Goal: Information Seeking & Learning: Learn about a topic

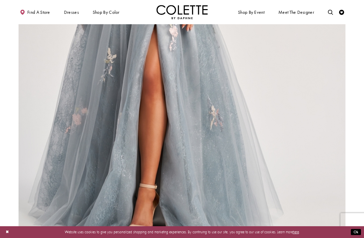
scroll to position [472, 0]
click at [0, 0] on span "DRESS SILHOUETTES" at bounding box center [0, 0] width 0 height 0
click at [0, 0] on span "A-LINE DRESSES" at bounding box center [0, 0] width 0 height 0
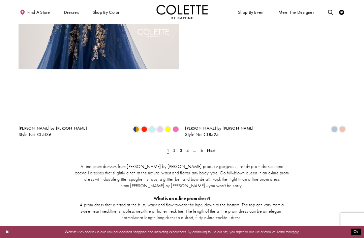
scroll to position [916, 0]
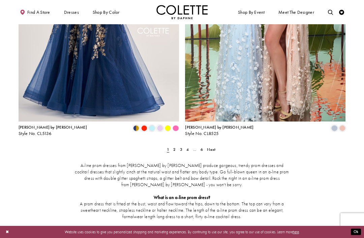
click at [215, 147] on span "Next" at bounding box center [211, 149] width 8 height 5
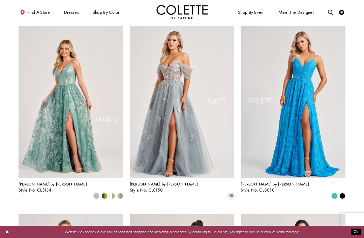
scroll to position [403, 0]
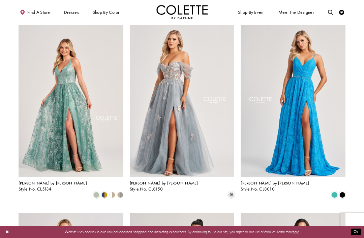
click at [103, 192] on span "Product List" at bounding box center [104, 195] width 6 height 6
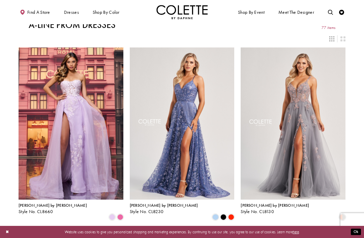
scroll to position [5, 0]
click at [0, 0] on span "EDGY PROM DRESSES" at bounding box center [0, 0] width 0 height 0
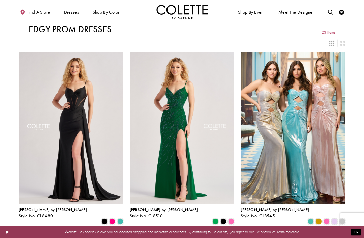
click at [0, 0] on span "CLASSIC PROM DRESSES" at bounding box center [0, 0] width 0 height 0
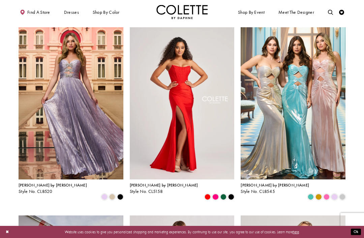
scroll to position [25, 0]
click at [0, 0] on span "LACE DRESSES" at bounding box center [0, 0] width 0 height 0
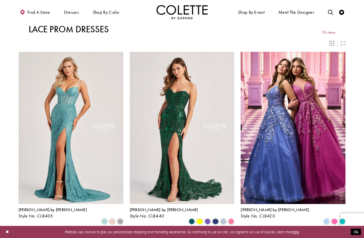
click at [45, 14] on span "Find a store" at bounding box center [38, 12] width 23 height 5
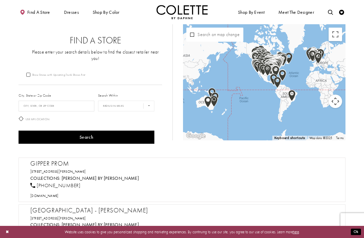
click at [0, 0] on span "V-NECK DRESSES" at bounding box center [0, 0] width 0 height 0
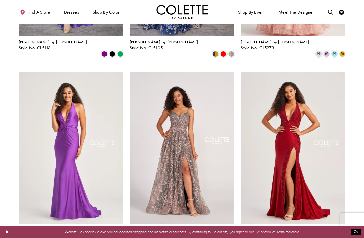
scroll to position [550, 0]
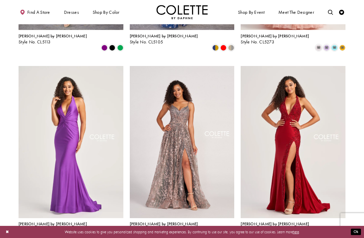
click at [213, 233] on span "Product List" at bounding box center [215, 236] width 6 height 6
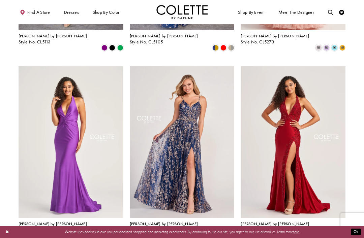
click at [233, 232] on polygon "Product List" at bounding box center [233, 236] width 4 height 8
click at [232, 232] on polygon "Product List" at bounding box center [233, 236] width 4 height 8
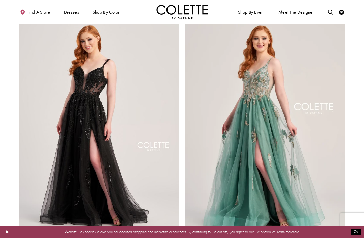
scroll to position [813, 0]
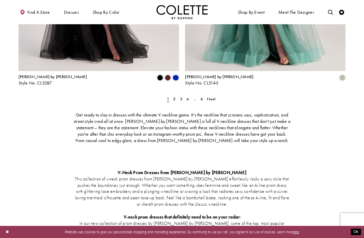
click at [216, 95] on link "Next" at bounding box center [210, 98] width 11 height 7
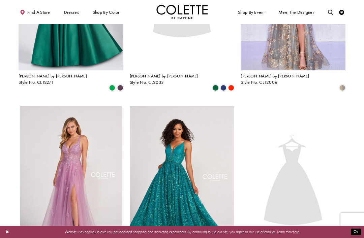
scroll to position [322, 0]
click at [329, 12] on icon "Toggle search" at bounding box center [330, 12] width 5 height 5
click at [304, 11] on input "Search" at bounding box center [303, 13] width 61 height 8
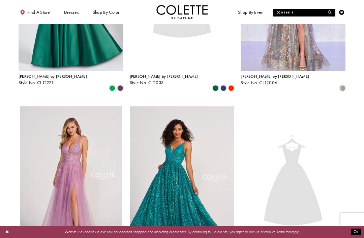
click at [302, 14] on input "Search" at bounding box center [303, 13] width 61 height 8
type input "**********"
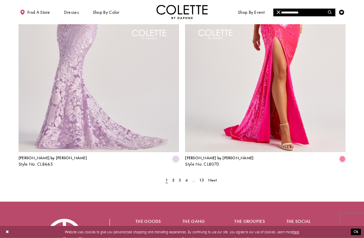
scroll to position [913, 0]
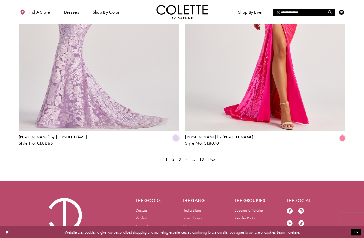
click at [215, 157] on span "Next" at bounding box center [212, 159] width 8 height 5
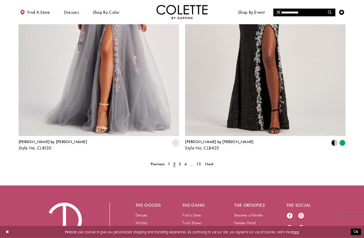
scroll to position [908, 0]
click at [213, 161] on span "Next" at bounding box center [209, 163] width 8 height 5
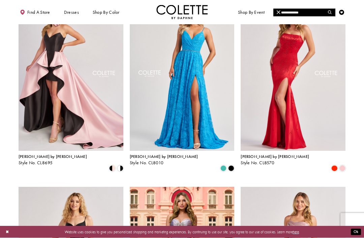
scroll to position [436, 0]
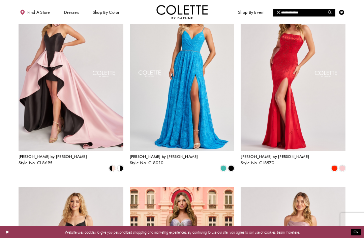
click at [70, 107] on img "Visit Colette by Daphne Style No. CL8695 Page" at bounding box center [71, 75] width 105 height 152
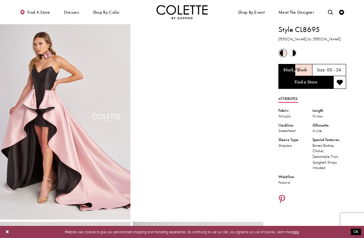
click at [328, 7] on link "Toggle search" at bounding box center [330, 12] width 8 height 14
click at [303, 13] on input "Search" at bounding box center [303, 13] width 61 height 8
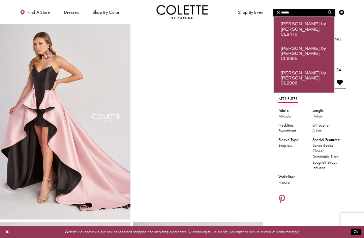
type input "******"
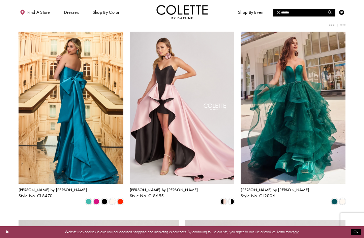
click at [309, 11] on input "******" at bounding box center [303, 13] width 61 height 8
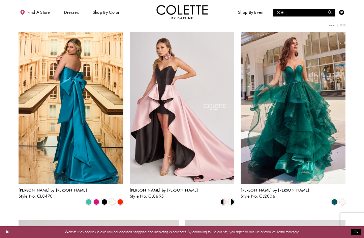
type input "*"
type input "****"
